Goal: Navigation & Orientation: Find specific page/section

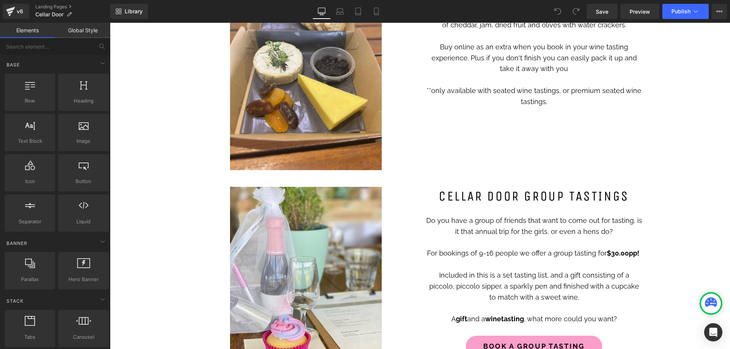
scroll to position [798, 0]
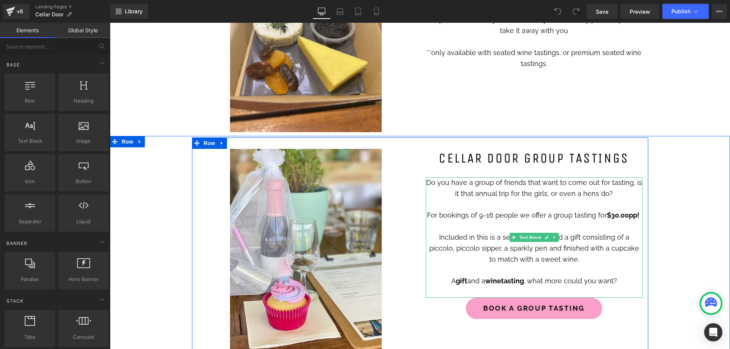
click at [579, 248] on p "Included in this is a set tasting list, and a gift consisting of a piccolo, pic…" at bounding box center [534, 248] width 217 height 33
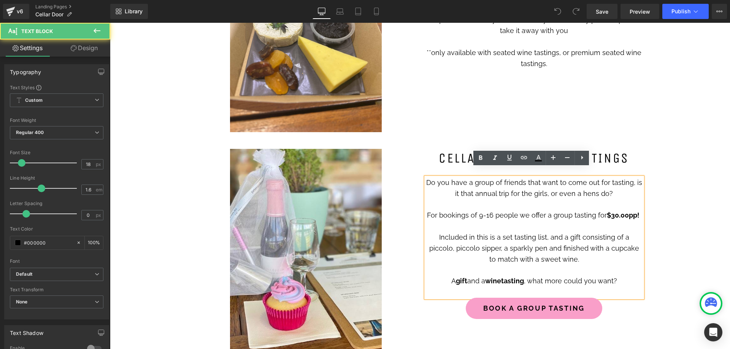
click at [472, 239] on p "Included in this is a set tasting list, and a gift consisting of a piccolo, pic…" at bounding box center [534, 248] width 217 height 33
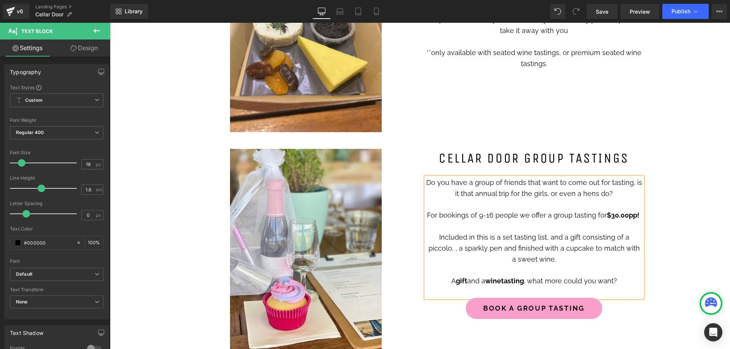
click at [610, 232] on p "Included in this is a set tasting list, and a gift consisting of a piccolo, , a…" at bounding box center [534, 248] width 217 height 33
click at [473, 240] on p "Included in this is a set tasting list, and a gift consisting of a Pink Blush p…" at bounding box center [534, 248] width 217 height 33
click at [516, 240] on p "Included in this is a set tasting list, and a gift consisting of a Pink Blush p…" at bounding box center [534, 248] width 217 height 33
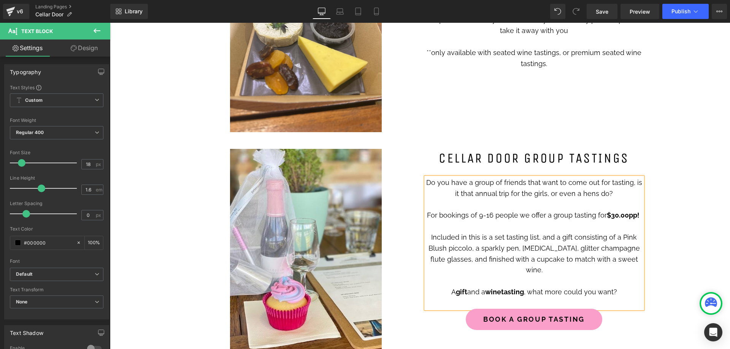
scroll to position [874, 0]
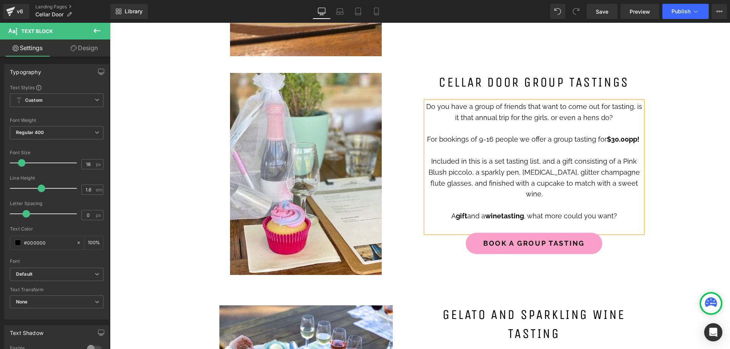
click at [620, 260] on div "Image CELLAR DOOR GROUP TASTINGS Heading Do you have a group of friends that wa…" at bounding box center [420, 178] width 456 height 233
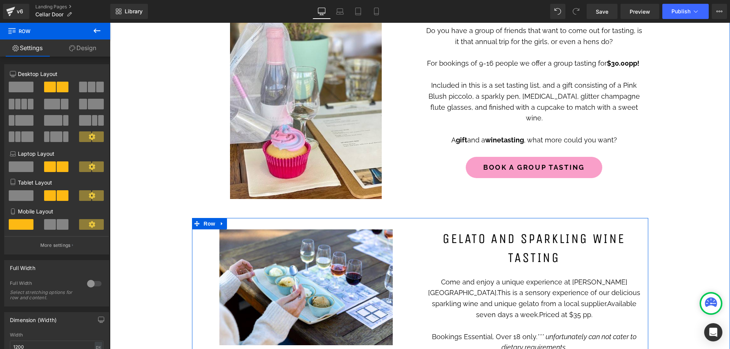
scroll to position [1026, 0]
